Goal: Task Accomplishment & Management: Use online tool/utility

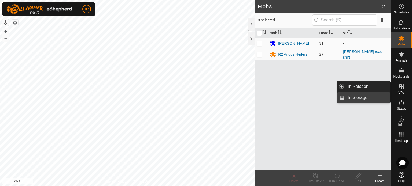
drag, startPoint x: 373, startPoint y: 87, endPoint x: 371, endPoint y: 97, distance: 10.7
click at [373, 87] on link "In Rotation" at bounding box center [367, 86] width 46 height 11
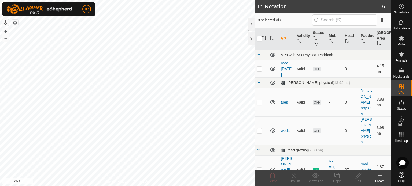
click at [378, 178] on icon at bounding box center [379, 176] width 6 height 6
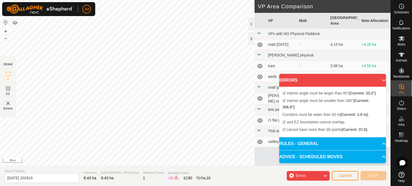
click at [115, 155] on div "IZ interior angle must be larger than 80° (Current: 33.2°) . + – ⇧ i 50 m" at bounding box center [127, 83] width 254 height 166
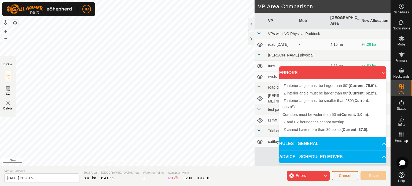
click at [342, 175] on span "Cancel" at bounding box center [345, 176] width 13 height 4
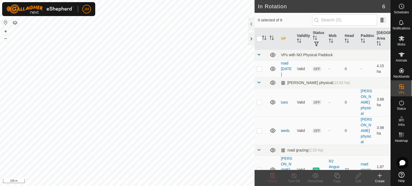
click at [379, 177] on icon at bounding box center [379, 176] width 6 height 6
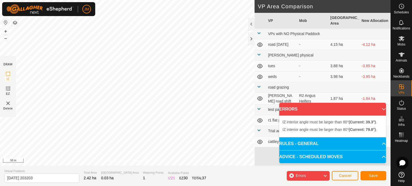
click at [128, 4] on div "IZ interior angle must be larger than 80° (Current: 39.3°) . + – ⇧ i 50 m" at bounding box center [127, 83] width 254 height 166
click at [8, 103] on img at bounding box center [8, 103] width 6 height 6
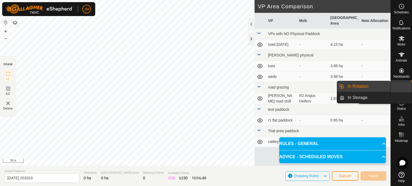
click at [397, 88] on es-virtualpaddocks-svg-icon at bounding box center [402, 87] width 10 height 9
click at [371, 90] on link "In Rotation" at bounding box center [367, 86] width 46 height 11
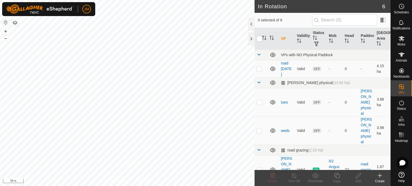
click at [380, 176] on icon at bounding box center [380, 176] width 0 height 4
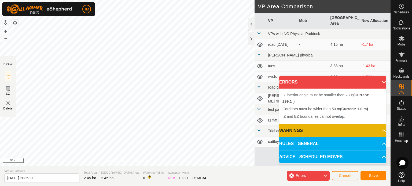
click at [91, 12] on div "JM Schedules Notifications Mobs Animals Neckbands VPs Status Infra Heatmap Help…" at bounding box center [206, 93] width 412 height 186
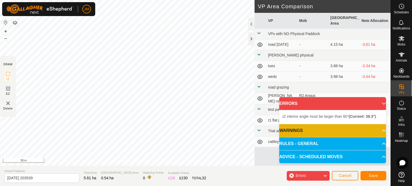
click at [50, 96] on div "IZ interior angle must be larger than 80° (Current: 39.3°) . + – ⇧ i 50 m" at bounding box center [127, 83] width 254 height 166
click at [60, 120] on div "IZ interior angle must be larger than 80° (Current: 15.8°) . + – ⇧ i 50 m" at bounding box center [127, 83] width 254 height 166
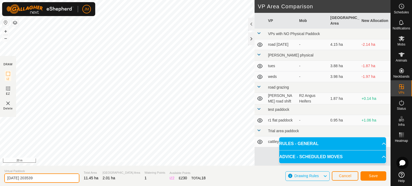
click at [42, 177] on input "[DATE] 203539" at bounding box center [41, 178] width 75 height 9
type input "2"
type input "r2 roadside"
click at [380, 177] on button "Save" at bounding box center [373, 176] width 26 height 9
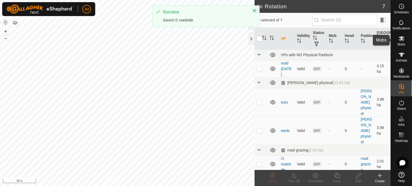
click at [402, 37] on icon at bounding box center [401, 38] width 6 height 5
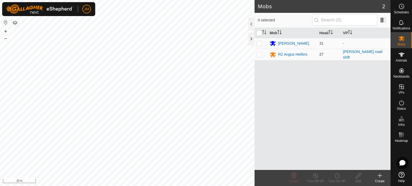
click at [260, 53] on p-checkbox at bounding box center [259, 54] width 5 height 4
checkbox input "true"
click at [338, 178] on icon at bounding box center [336, 175] width 5 height 5
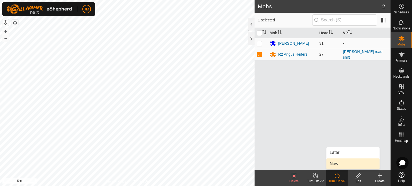
click at [338, 164] on link "Now" at bounding box center [352, 164] width 53 height 11
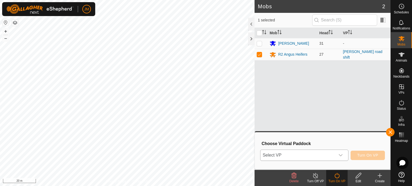
click at [326, 154] on span "Select VP" at bounding box center [297, 155] width 75 height 11
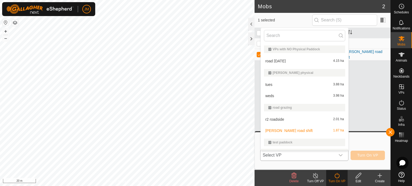
scroll to position [9, 0]
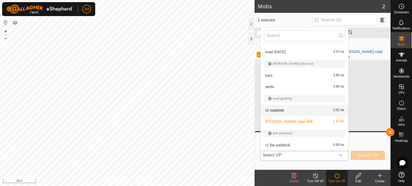
click at [309, 109] on li "r2 roadside 2.01 ha" at bounding box center [305, 110] width 88 height 11
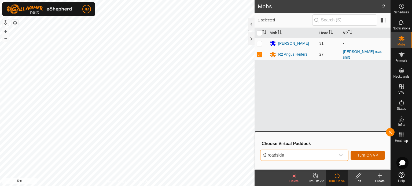
click at [362, 156] on span "Turn On VP" at bounding box center [367, 155] width 21 height 4
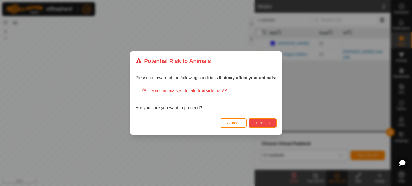
click at [258, 126] on button "Turn On" at bounding box center [263, 123] width 28 height 9
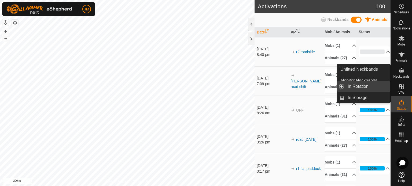
click at [371, 88] on link "In Rotation" at bounding box center [367, 86] width 46 height 11
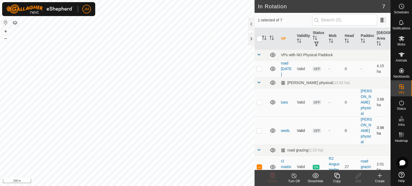
click at [272, 129] on icon at bounding box center [272, 131] width 5 height 4
click at [272, 101] on icon at bounding box center [272, 102] width 5 height 4
click at [272, 68] on icon at bounding box center [272, 69] width 6 height 6
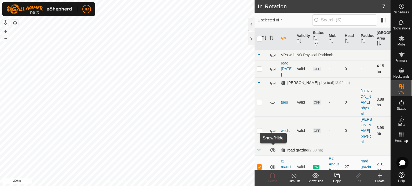
click at [271, 150] on icon at bounding box center [272, 150] width 6 height 6
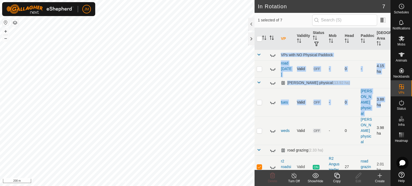
drag, startPoint x: 277, startPoint y: 127, endPoint x: 274, endPoint y: 46, distance: 80.2
click at [274, 46] on table "VP Validity Status Mob Head Paddock [GEOGRAPHIC_DATA] Area VPs with NO Physical…" at bounding box center [322, 148] width 136 height 241
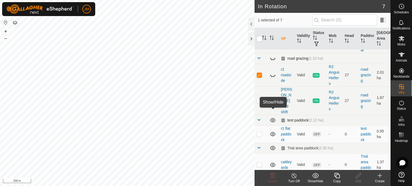
click at [273, 118] on icon at bounding box center [272, 120] width 5 height 4
click at [272, 145] on icon at bounding box center [272, 148] width 6 height 6
click at [271, 75] on icon at bounding box center [272, 75] width 6 height 6
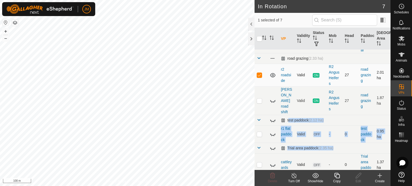
drag, startPoint x: 290, startPoint y: 110, endPoint x: 278, endPoint y: 162, distance: 53.3
click at [278, 162] on tbody "VPs with NO Physical Paddock road [DATE] Valid OFF - 0 - 4.15 ha Ram Paddock ph…" at bounding box center [322, 67] width 136 height 219
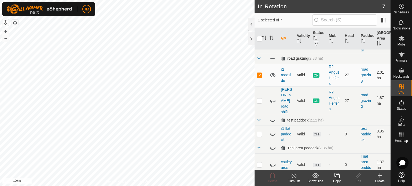
click at [259, 75] on p-checkbox at bounding box center [259, 75] width 5 height 4
checkbox input "false"
click at [381, 177] on icon at bounding box center [379, 176] width 6 height 6
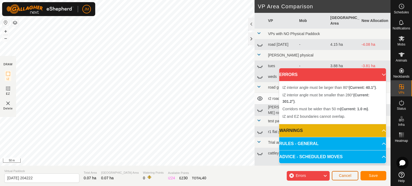
click at [338, 174] on button "Cancel" at bounding box center [345, 175] width 27 height 9
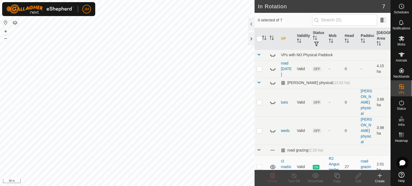
click at [378, 177] on icon at bounding box center [379, 176] width 6 height 6
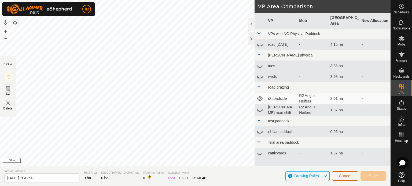
click at [341, 177] on span "Cancel" at bounding box center [345, 176] width 13 height 4
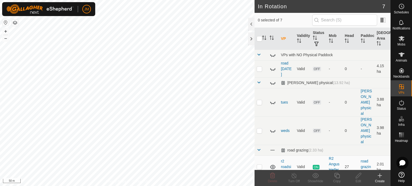
click at [379, 177] on icon at bounding box center [379, 176] width 6 height 6
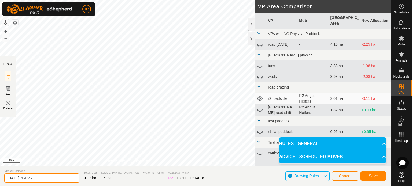
click at [59, 179] on input "[DATE] 204347" at bounding box center [41, 178] width 75 height 9
type input "2"
type input "r 2 [PERSON_NAME]"
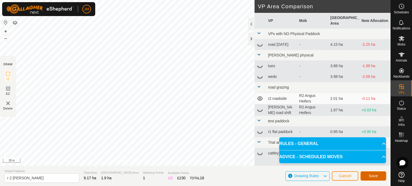
click at [373, 175] on span "Save" at bounding box center [373, 176] width 9 height 4
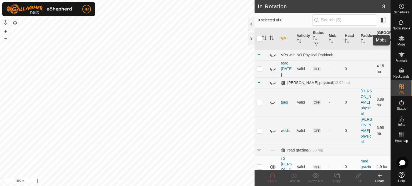
click at [401, 38] on icon at bounding box center [401, 38] width 6 height 5
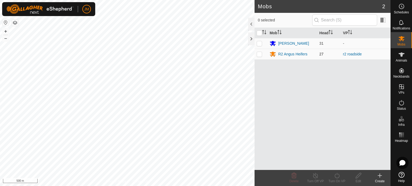
click at [258, 54] on p-checkbox at bounding box center [259, 54] width 5 height 4
checkbox input "true"
click at [338, 176] on icon at bounding box center [337, 176] width 7 height 6
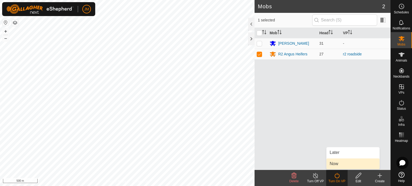
click at [336, 166] on link "Now" at bounding box center [352, 164] width 53 height 11
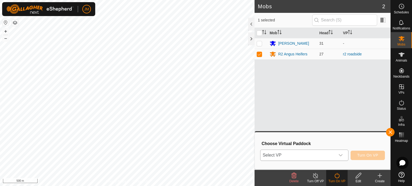
click at [313, 154] on span "Select VP" at bounding box center [297, 155] width 75 height 11
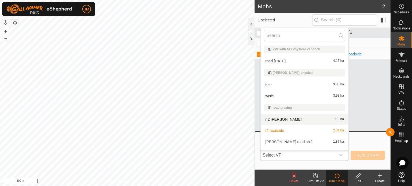
click at [284, 119] on li "r 2 [PERSON_NAME] 1.9 ha" at bounding box center [305, 119] width 88 height 11
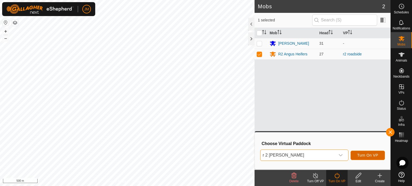
click at [360, 156] on span "Turn On VP" at bounding box center [367, 155] width 21 height 4
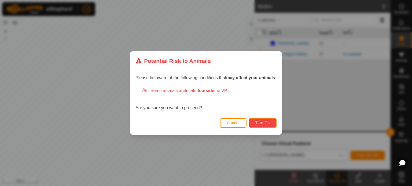
click at [261, 124] on span "Turn On" at bounding box center [262, 123] width 14 height 4
